Goal: Browse casually: Explore the website without a specific task or goal

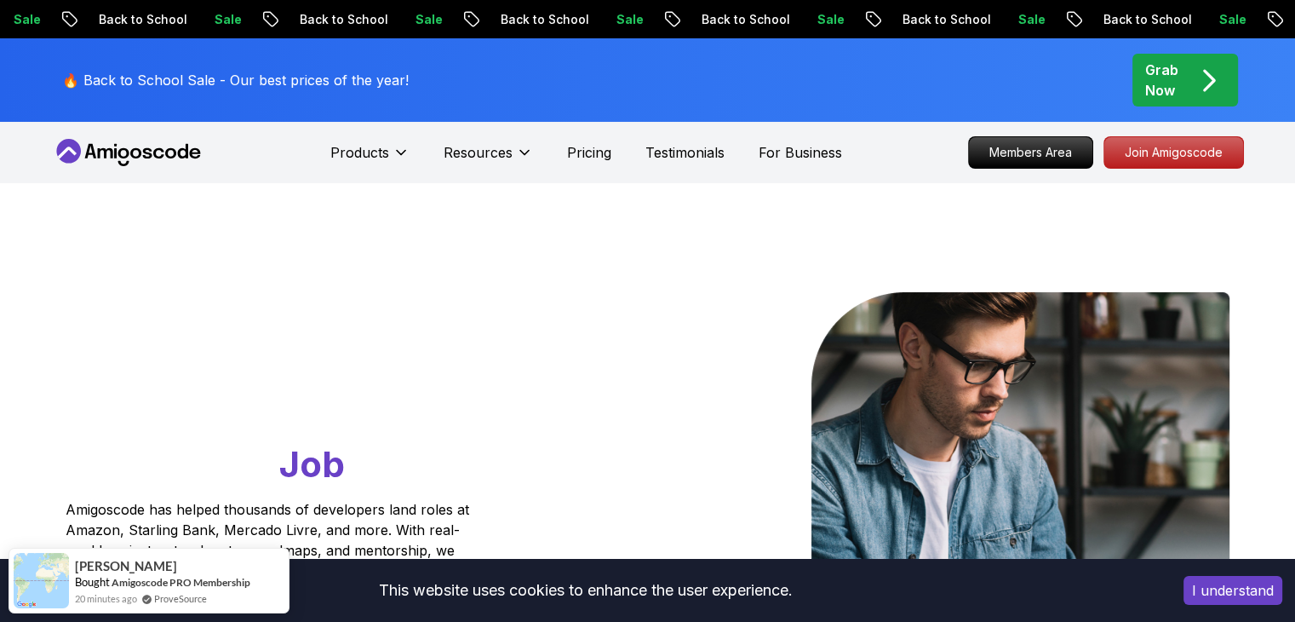
click at [1204, 595] on button "I understand" at bounding box center [1233, 590] width 99 height 29
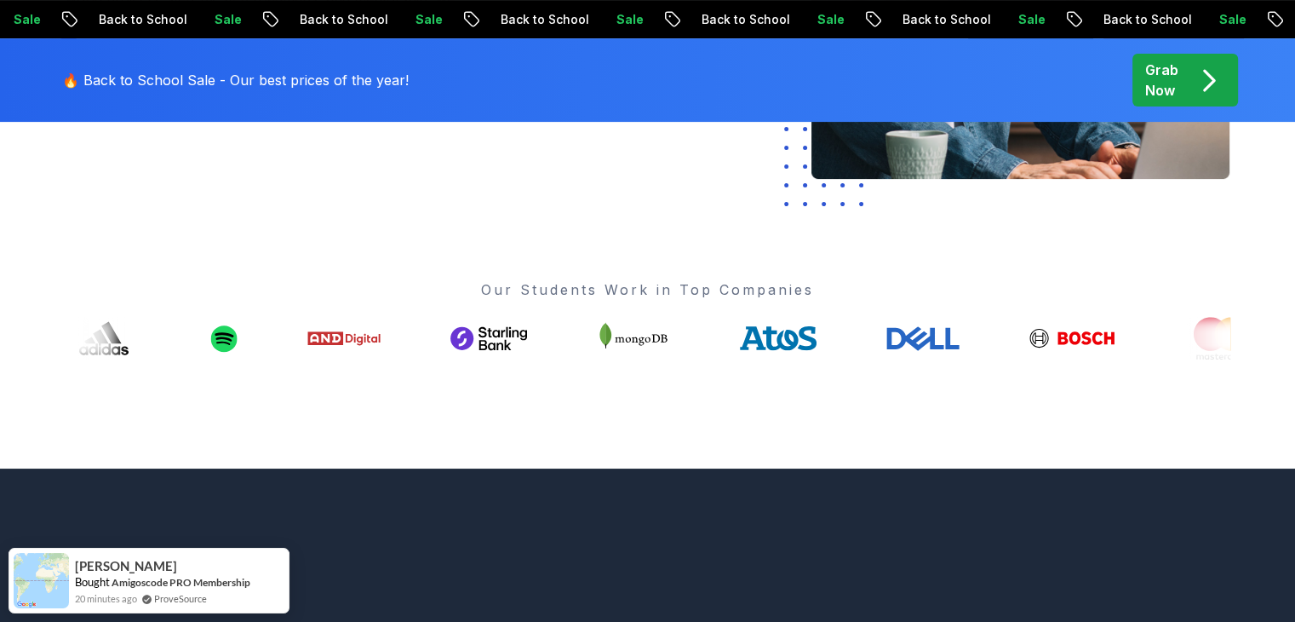
scroll to position [596, 0]
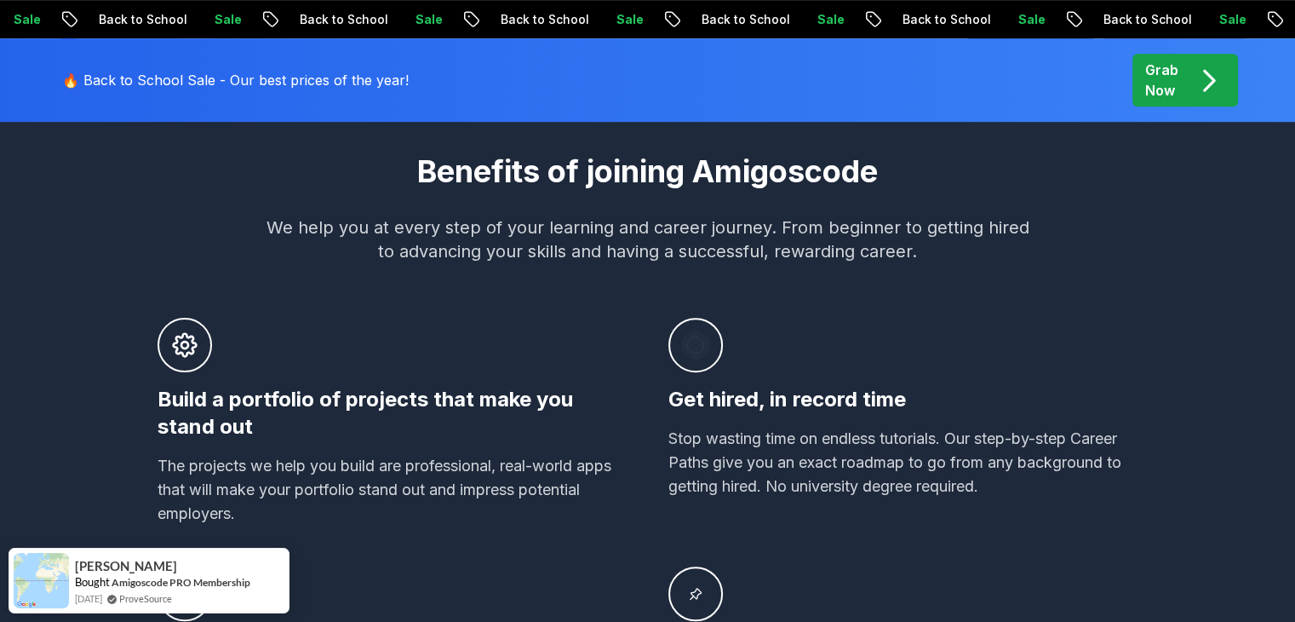
scroll to position [1107, 0]
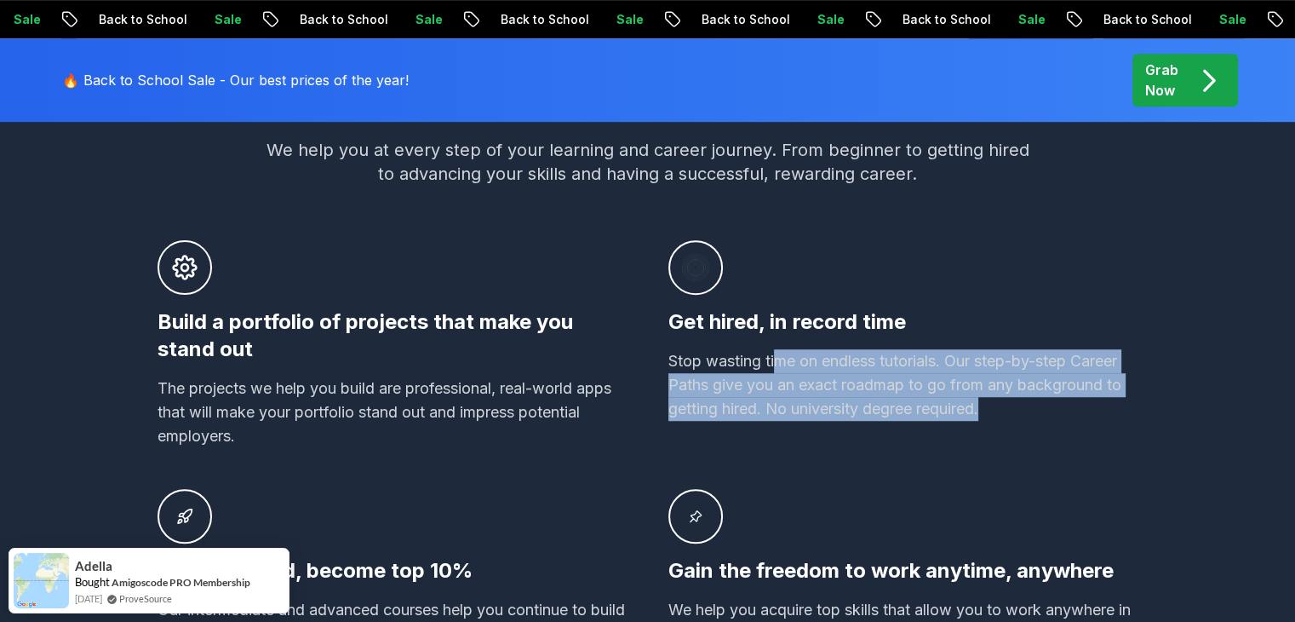
drag, startPoint x: 778, startPoint y: 364, endPoint x: 1191, endPoint y: 428, distance: 418.0
click at [1191, 428] on div "Benefits of joining Amigoscode We help you at every step of your learning and c…" at bounding box center [648, 373] width 1192 height 593
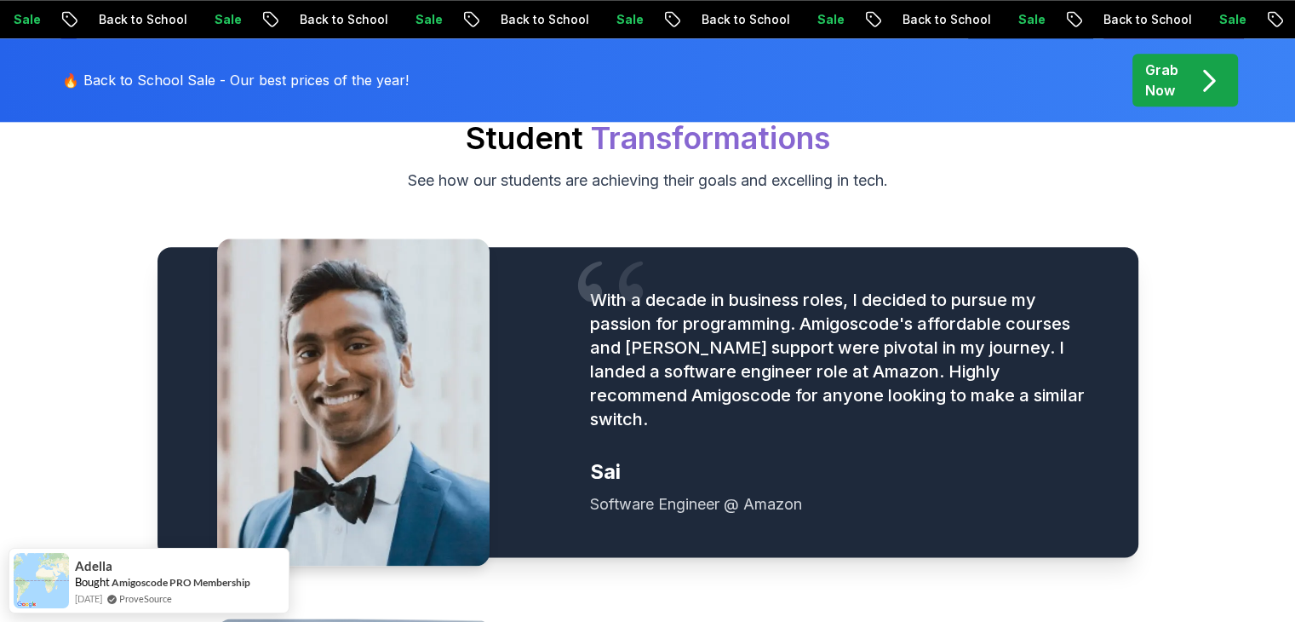
scroll to position [2044, 0]
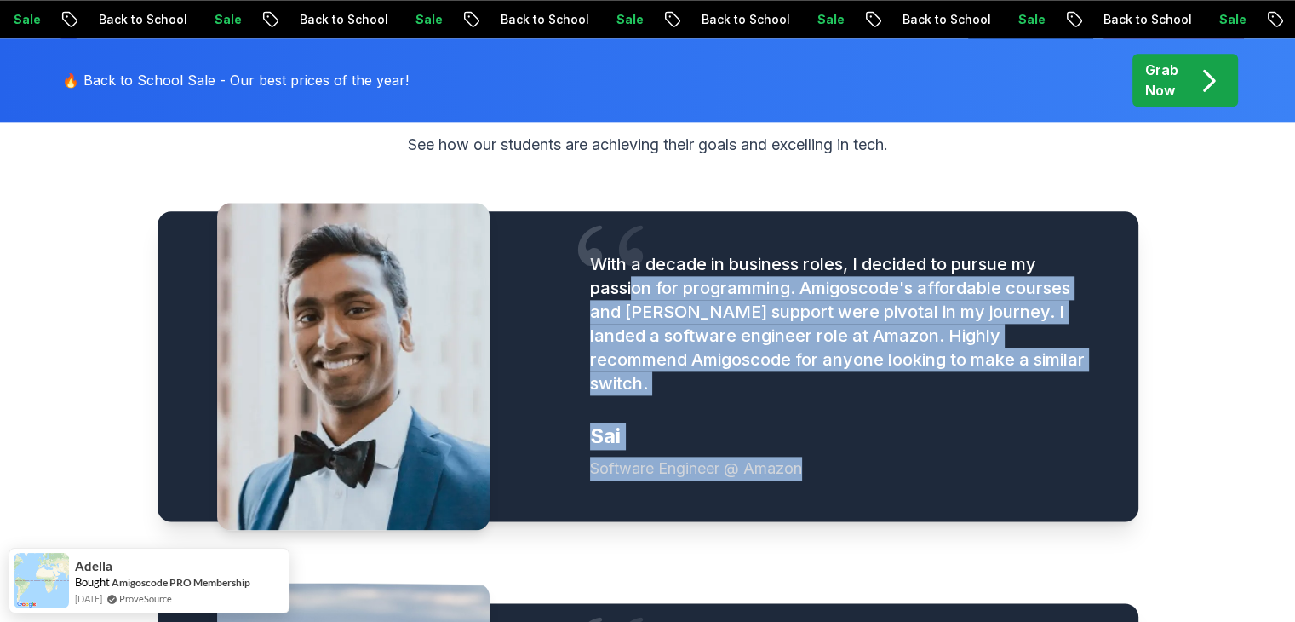
drag, startPoint x: 635, startPoint y: 278, endPoint x: 822, endPoint y: 449, distance: 252.6
click at [808, 451] on figure "With a decade in business roles, I decided to pursue my passion for programming…" at bounding box center [843, 366] width 507 height 228
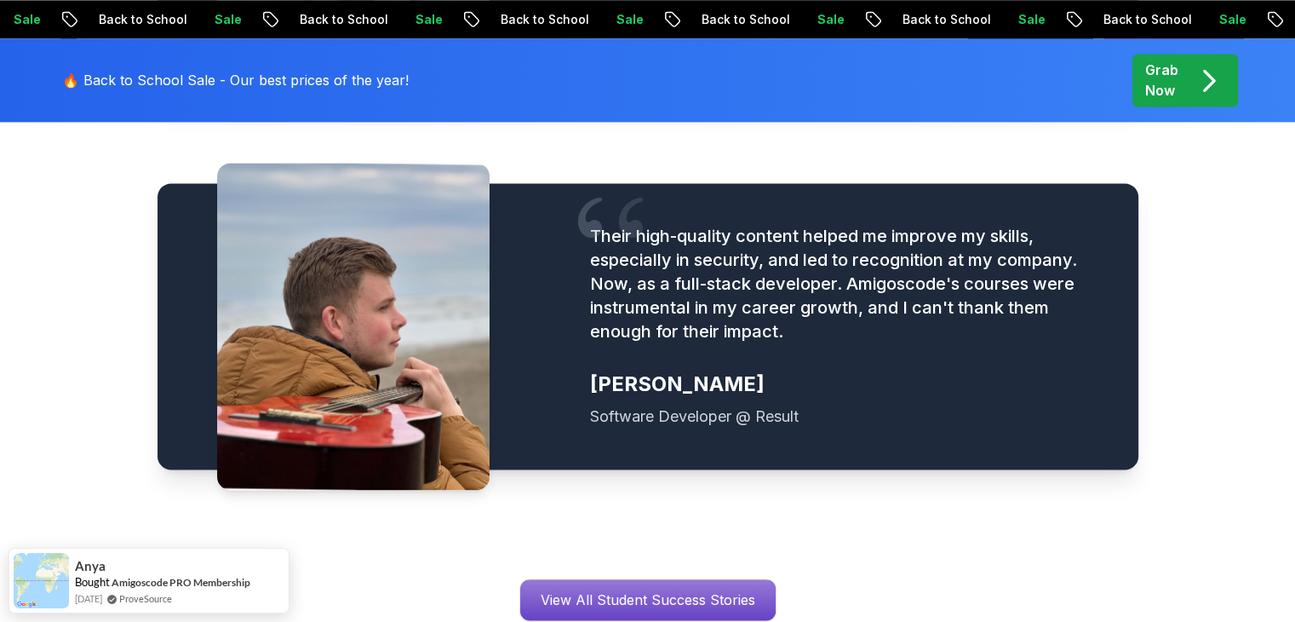
scroll to position [2470, 0]
